Goal: Transaction & Acquisition: Subscribe to service/newsletter

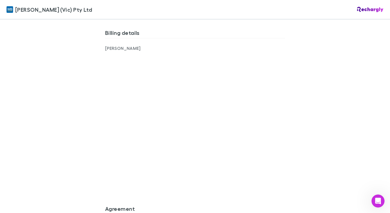
scroll to position [461, 0]
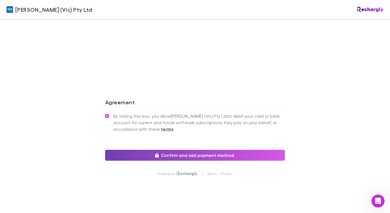
click at [186, 150] on button "Confirm and add payment method" at bounding box center [195, 155] width 180 height 11
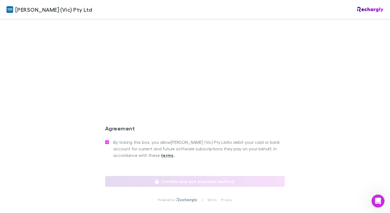
scroll to position [480, 0]
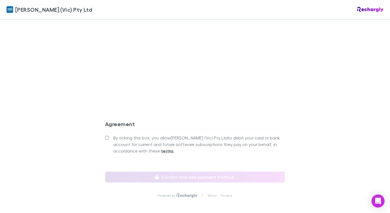
scroll to position [480, 0]
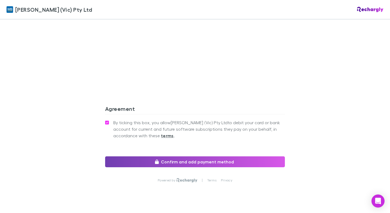
click at [217, 156] on button "Confirm and add payment method" at bounding box center [195, 161] width 180 height 11
